Goal: Transaction & Acquisition: Purchase product/service

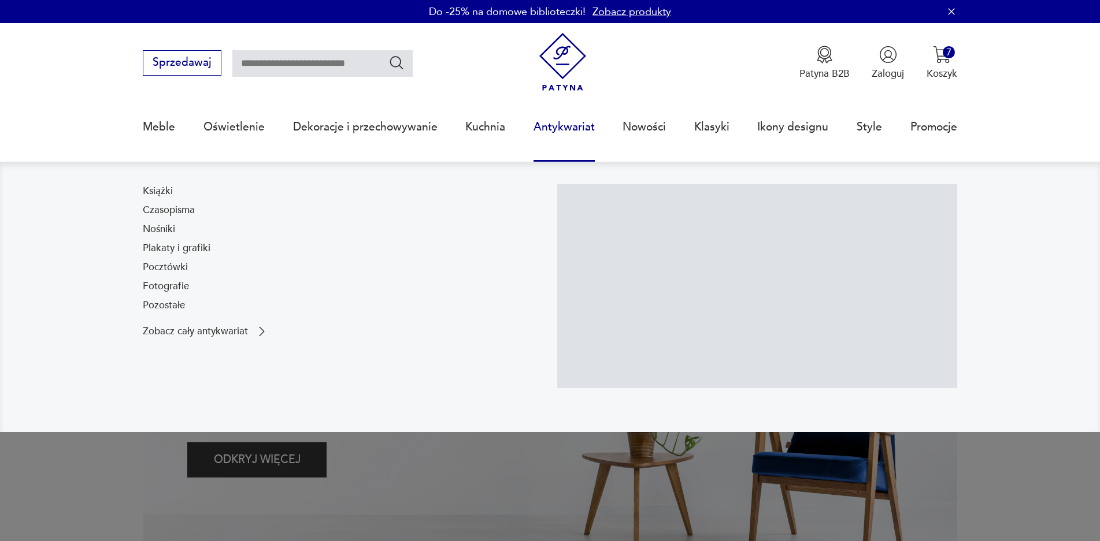
click at [662, 129] on link "Nowości" at bounding box center [643, 127] width 43 height 53
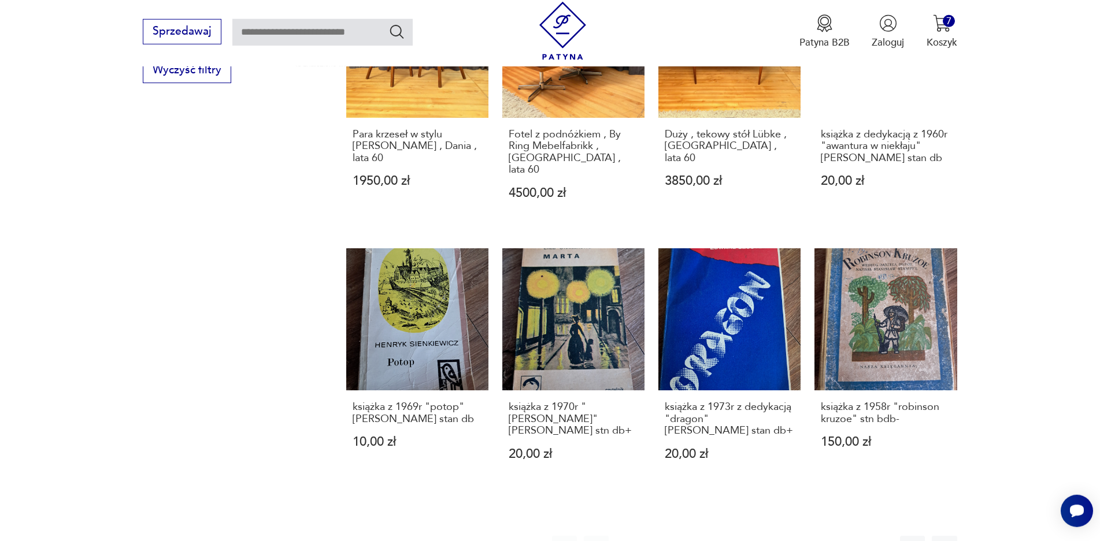
scroll to position [1070, 0]
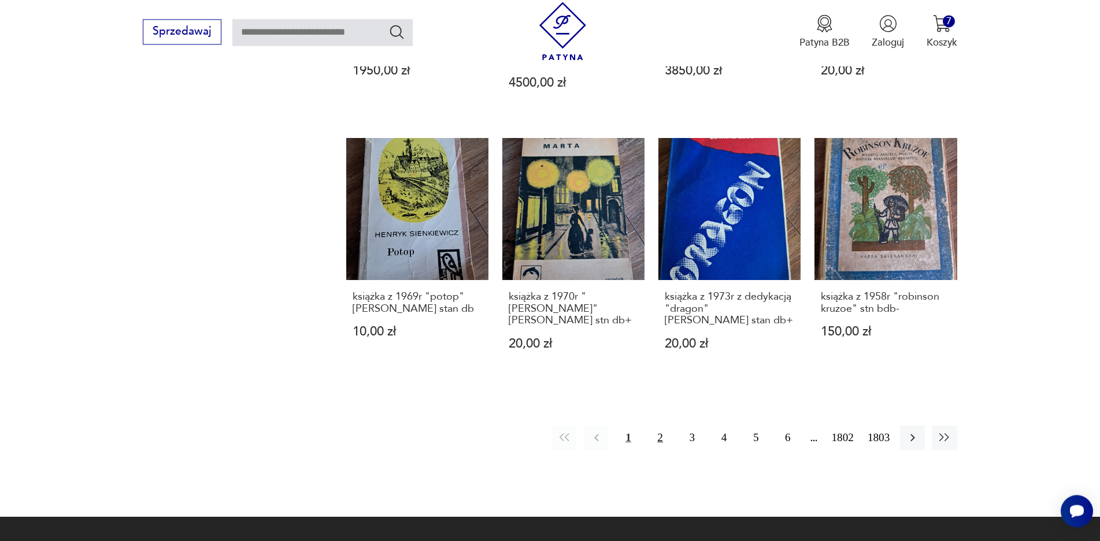
click at [659, 427] on button "2" at bounding box center [660, 438] width 25 height 25
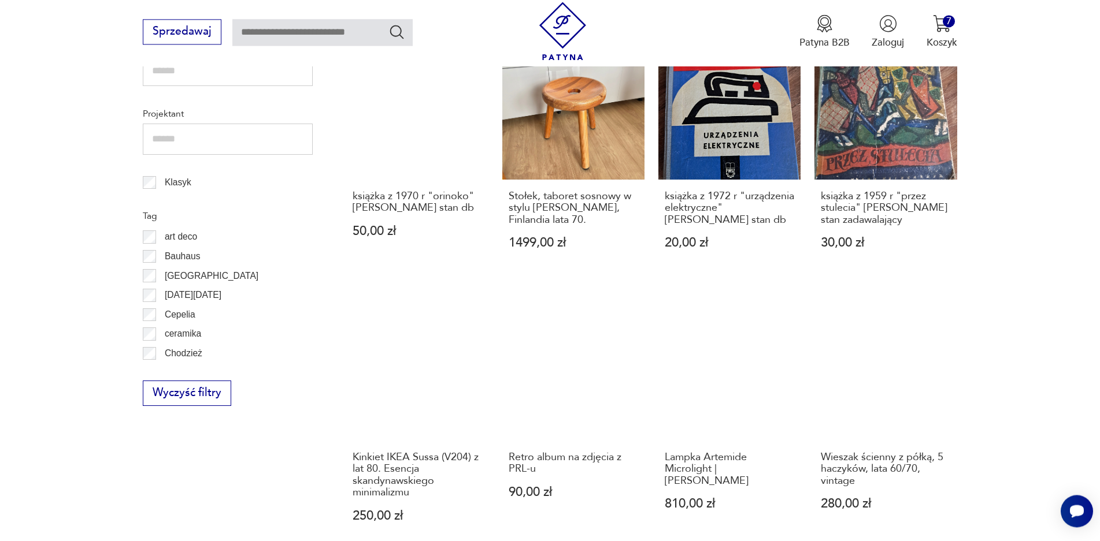
scroll to position [691, 0]
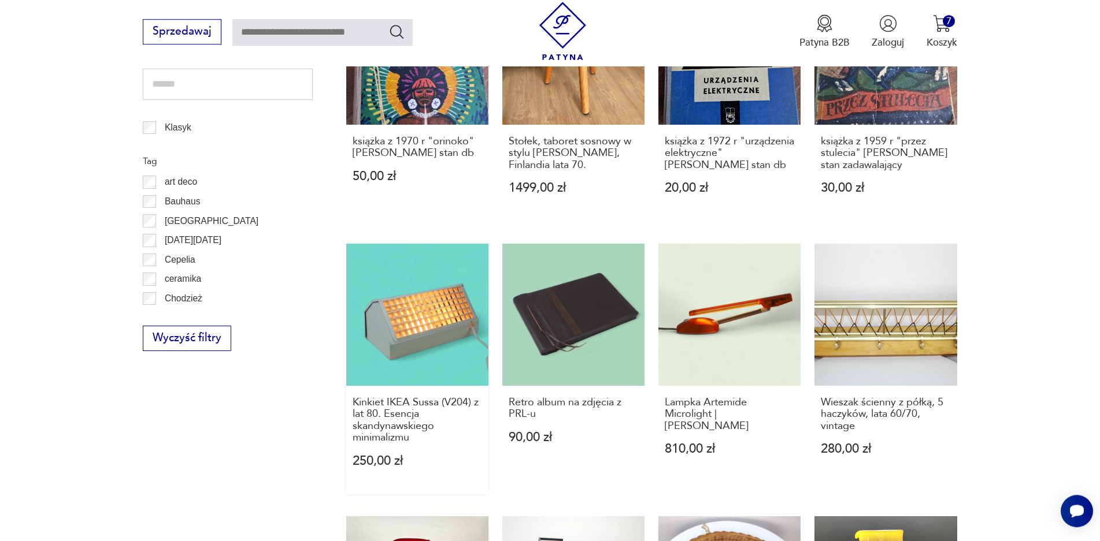
click at [409, 348] on link "Kinkiet IKEA Sussa (V204) z lat 80. Esencja skandynawskiego minimalizmu 250,00 …" at bounding box center [417, 369] width 142 height 251
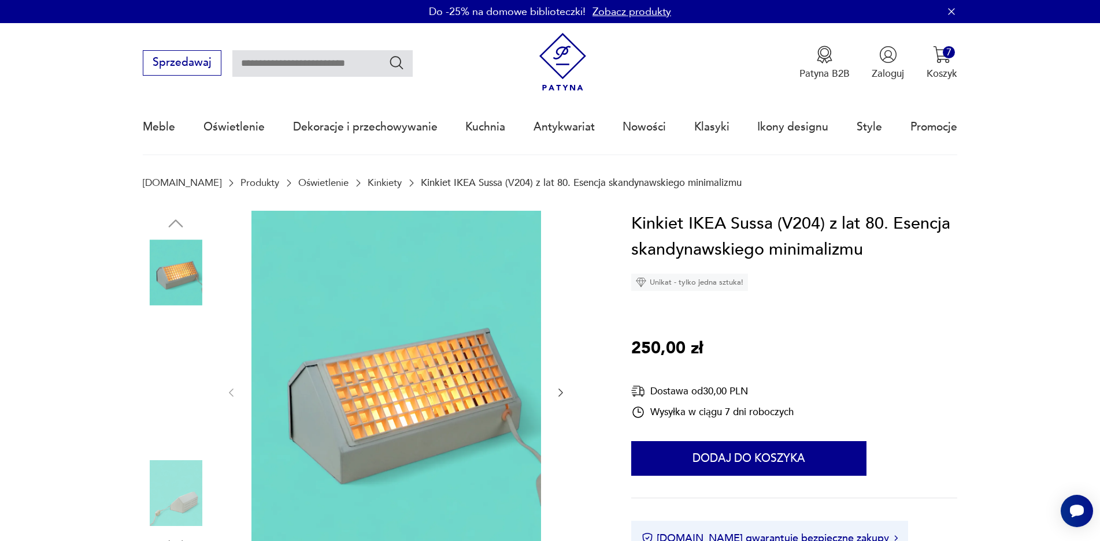
click at [192, 265] on img at bounding box center [176, 273] width 66 height 66
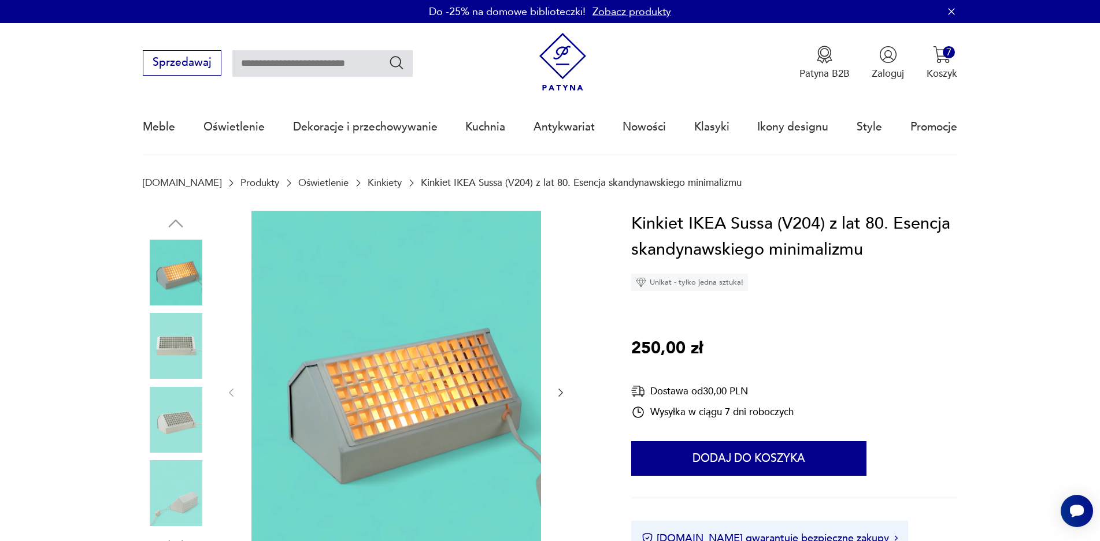
click at [182, 351] on img at bounding box center [176, 346] width 66 height 66
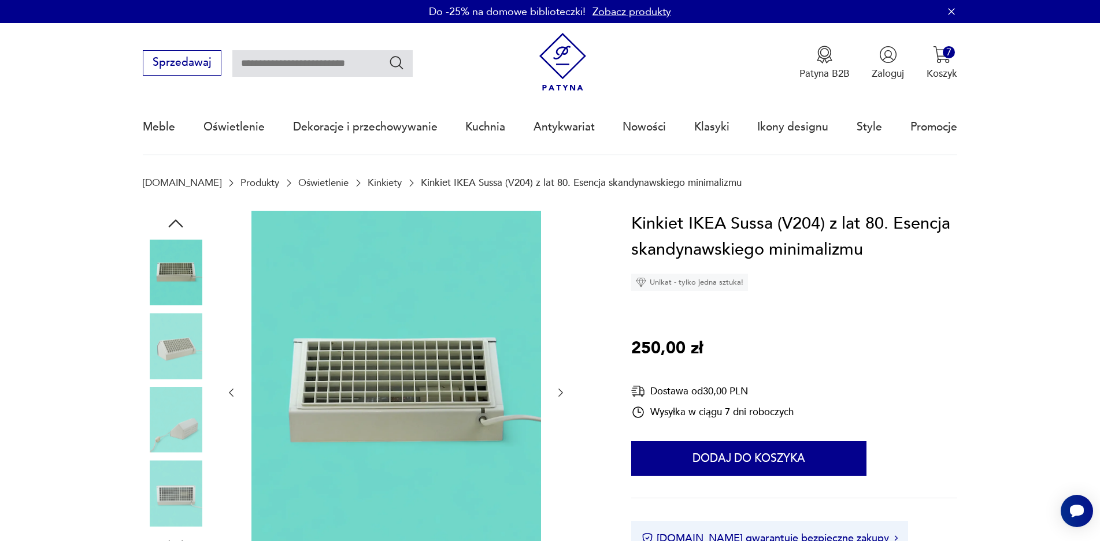
click at [195, 418] on img at bounding box center [176, 420] width 66 height 66
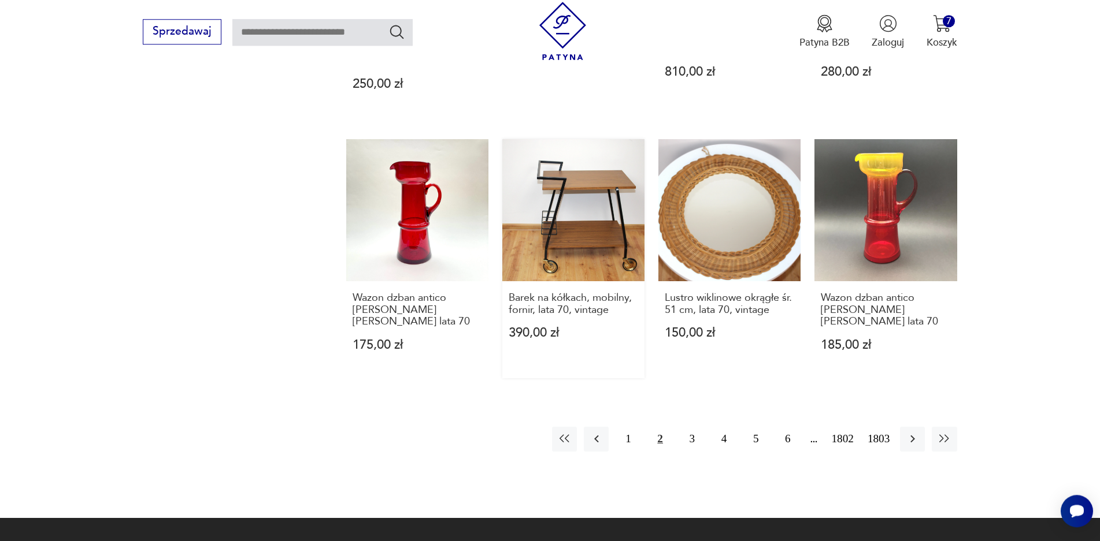
scroll to position [1075, 0]
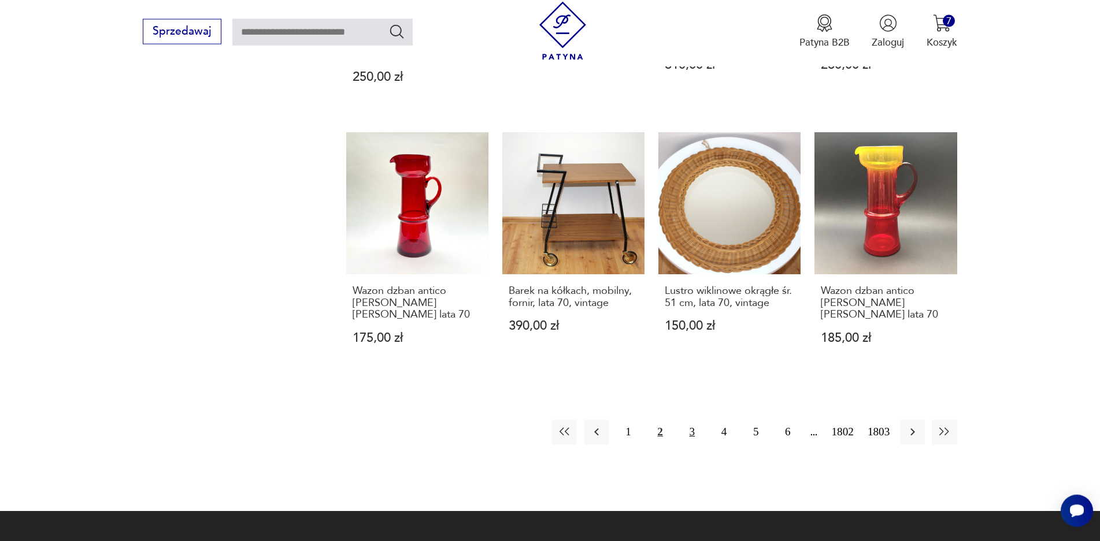
click at [686, 432] on button "3" at bounding box center [692, 432] width 25 height 25
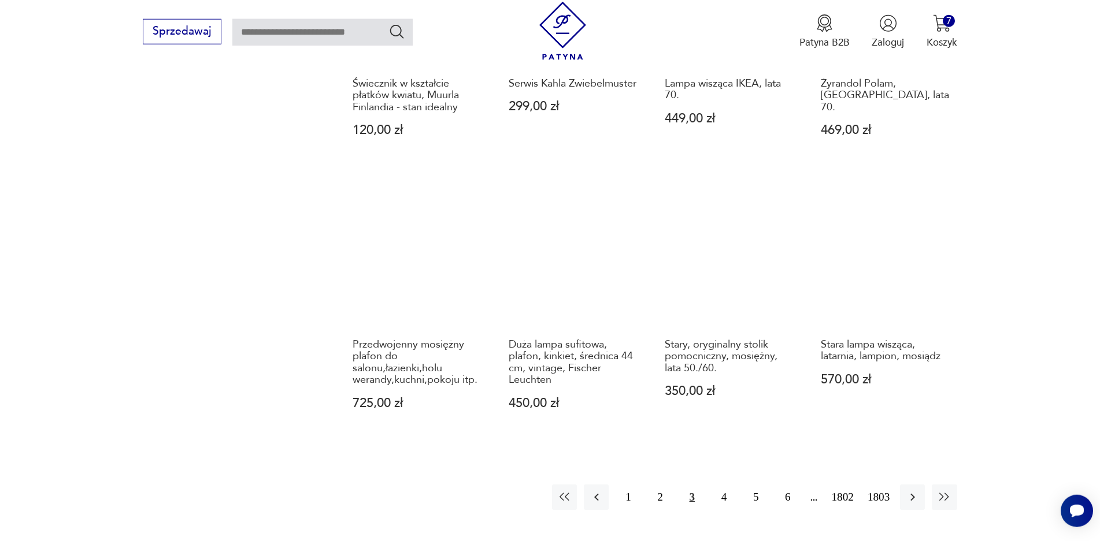
scroll to position [1048, 0]
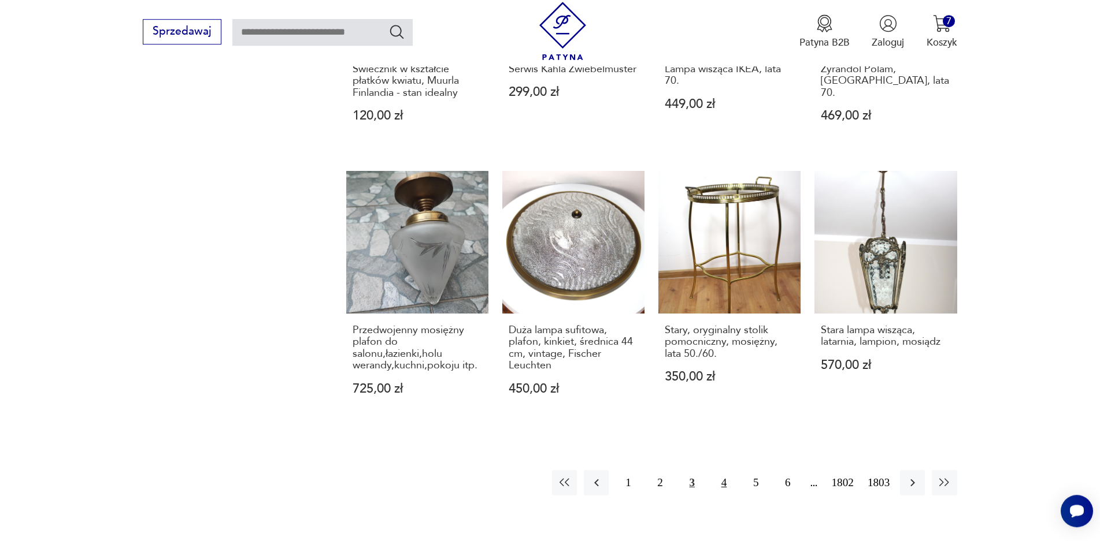
click at [725, 470] on button "4" at bounding box center [723, 482] width 25 height 25
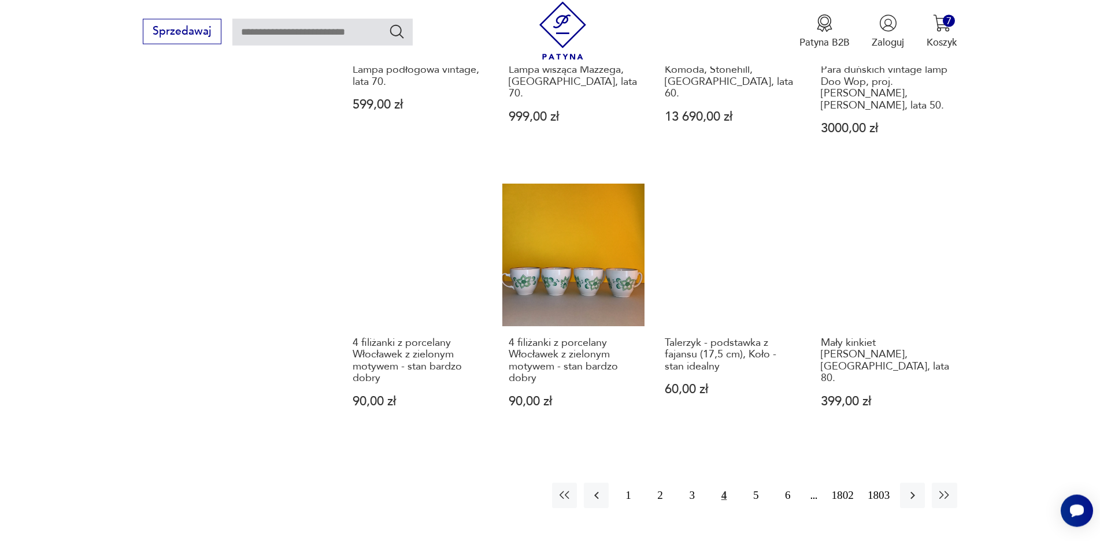
scroll to position [1131, 0]
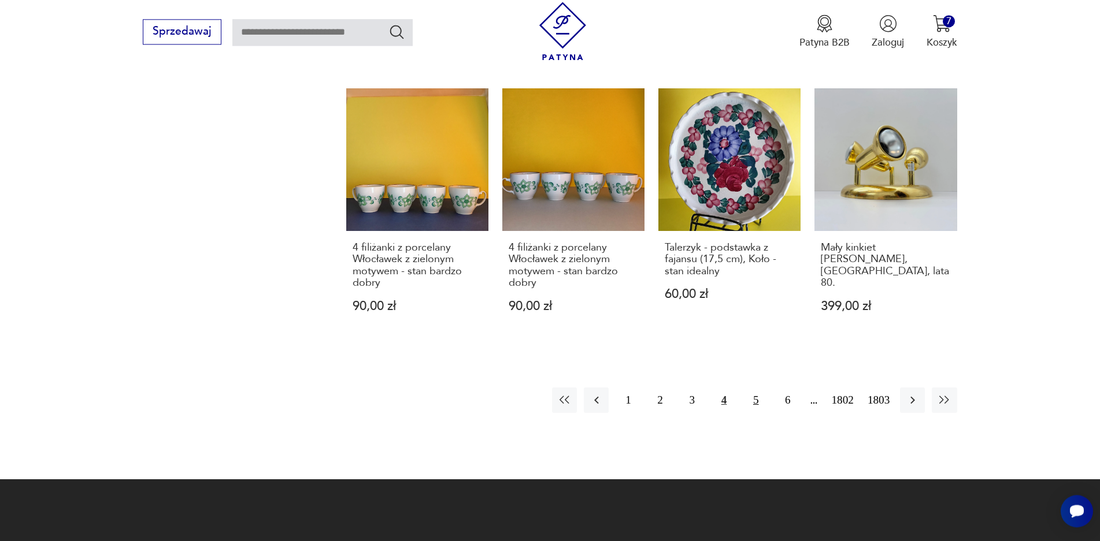
click at [762, 405] on button "5" at bounding box center [755, 400] width 25 height 25
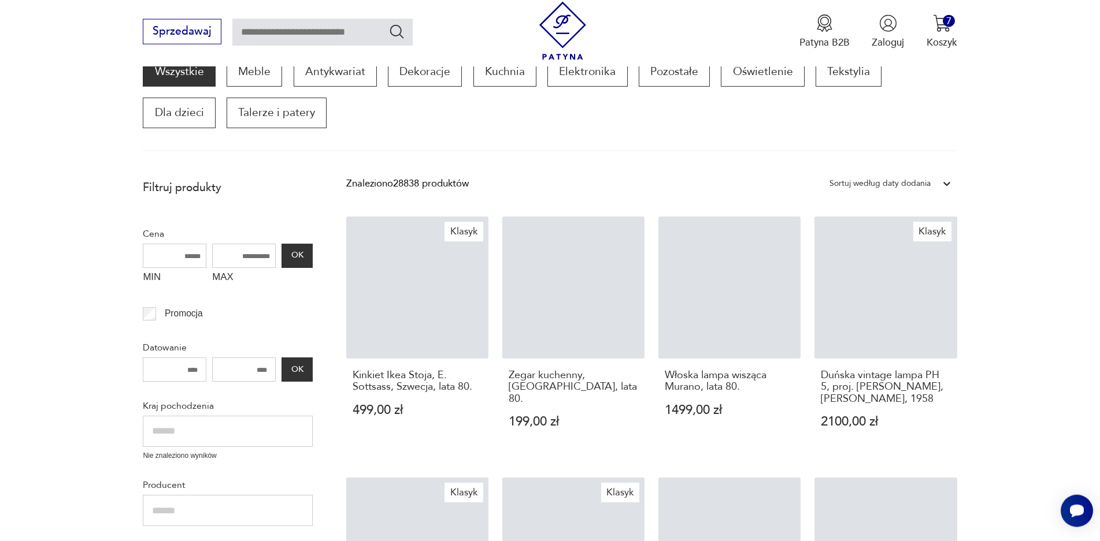
scroll to position [195, 0]
